Goal: Transaction & Acquisition: Purchase product/service

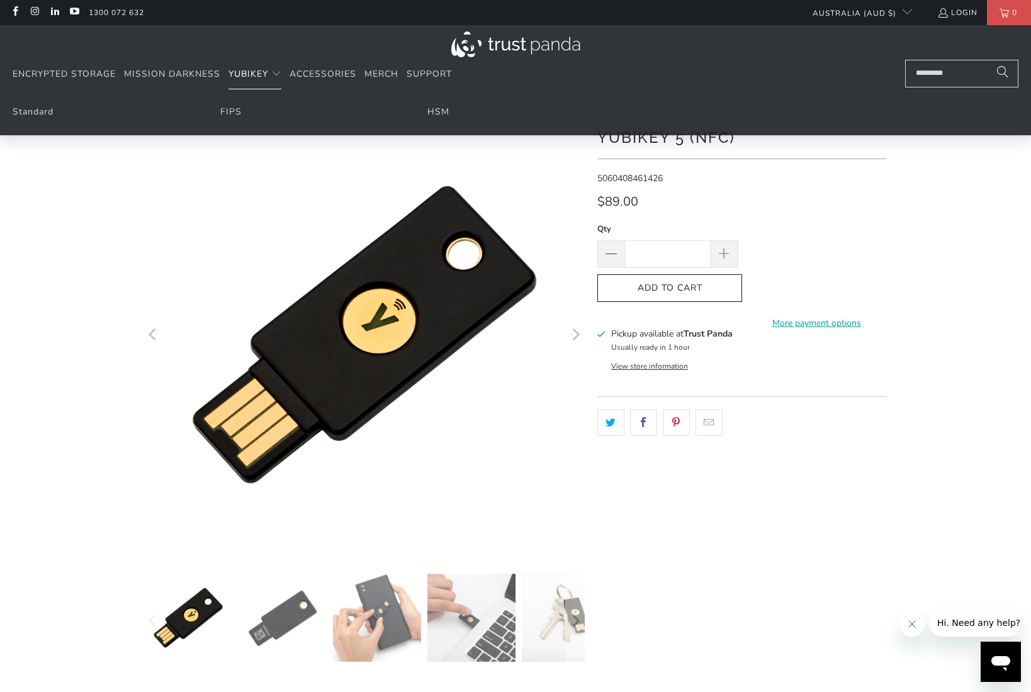
click at [252, 77] on span "YubiKey" at bounding box center [248, 74] width 40 height 12
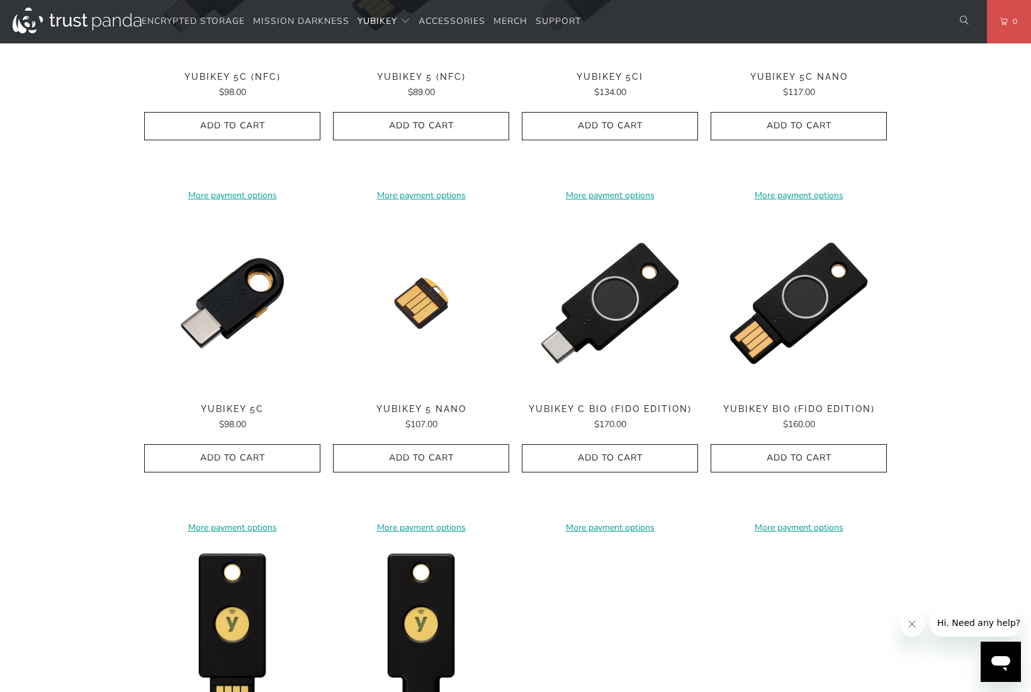
scroll to position [679, 0]
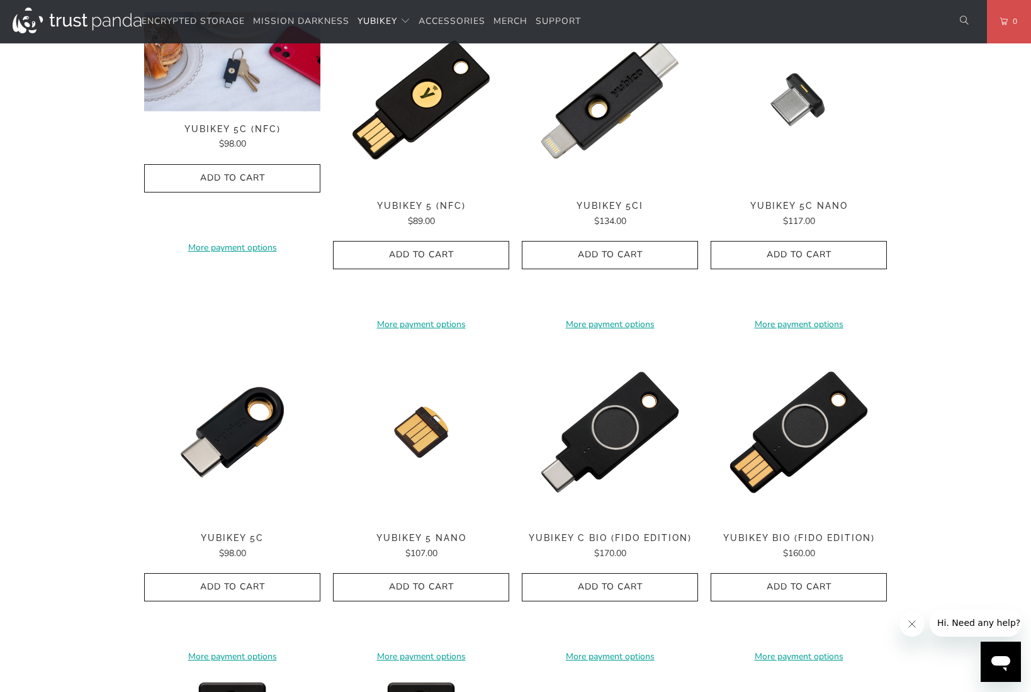
click at [248, 97] on img at bounding box center [232, 61] width 176 height 99
